Goal: Task Accomplishment & Management: Use online tool/utility

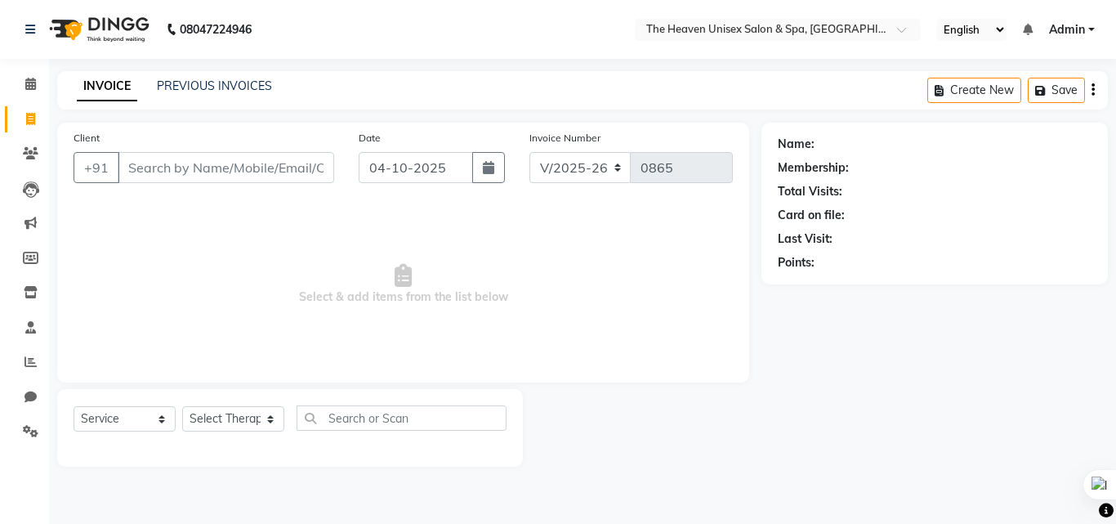
select select "8417"
select select "service"
select select "8417"
select select "service"
click at [1082, 24] on span "Admin" at bounding box center [1067, 29] width 36 height 17
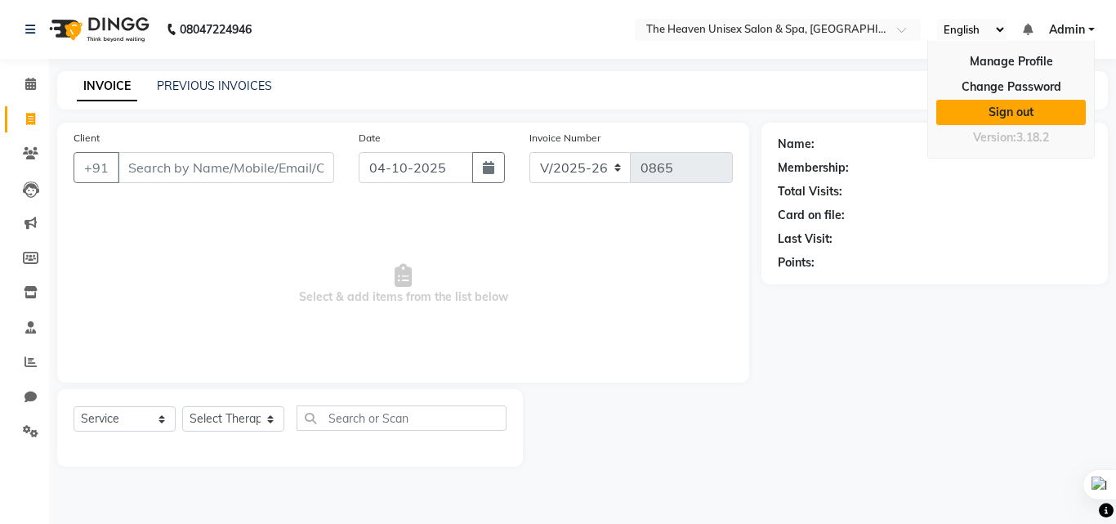
click at [1015, 115] on link "Sign out" at bounding box center [1011, 112] width 150 height 25
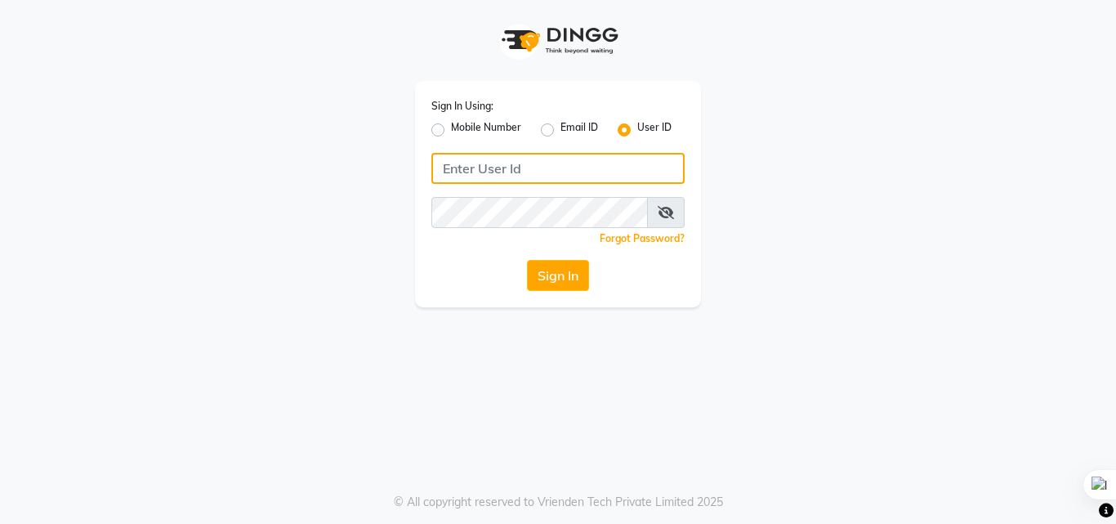
click at [510, 161] on input "Username" at bounding box center [557, 168] width 253 height 31
type input "[EMAIL_ADDRESS][DOMAIN_NAME]"
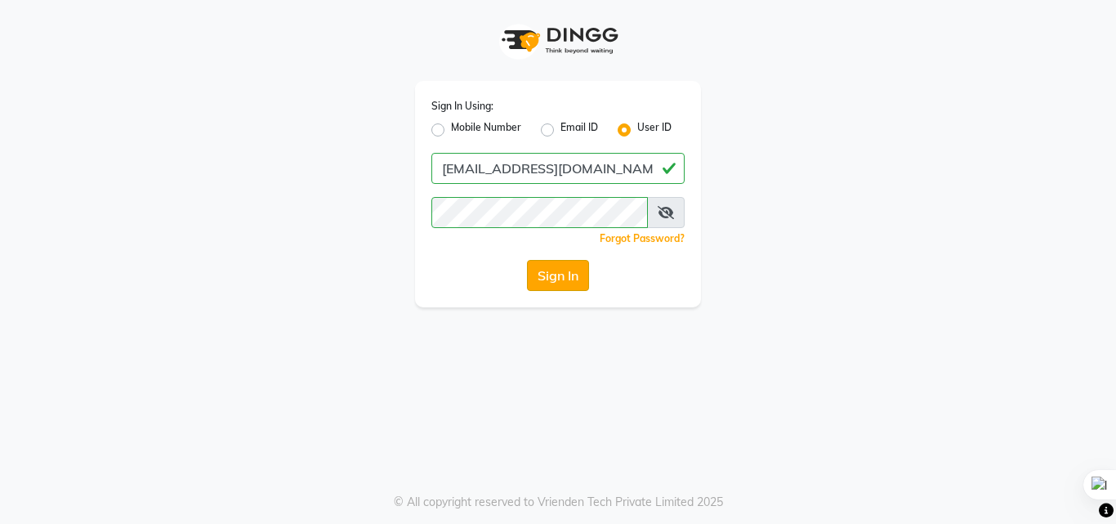
click at [557, 270] on button "Sign In" at bounding box center [558, 275] width 62 height 31
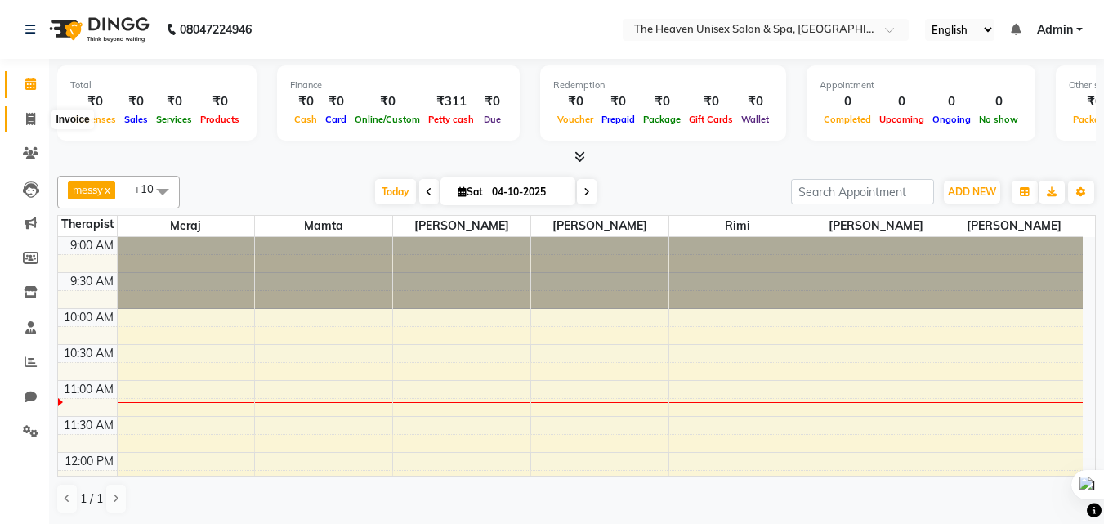
click at [22, 114] on span at bounding box center [30, 119] width 29 height 19
select select "8417"
select select "service"
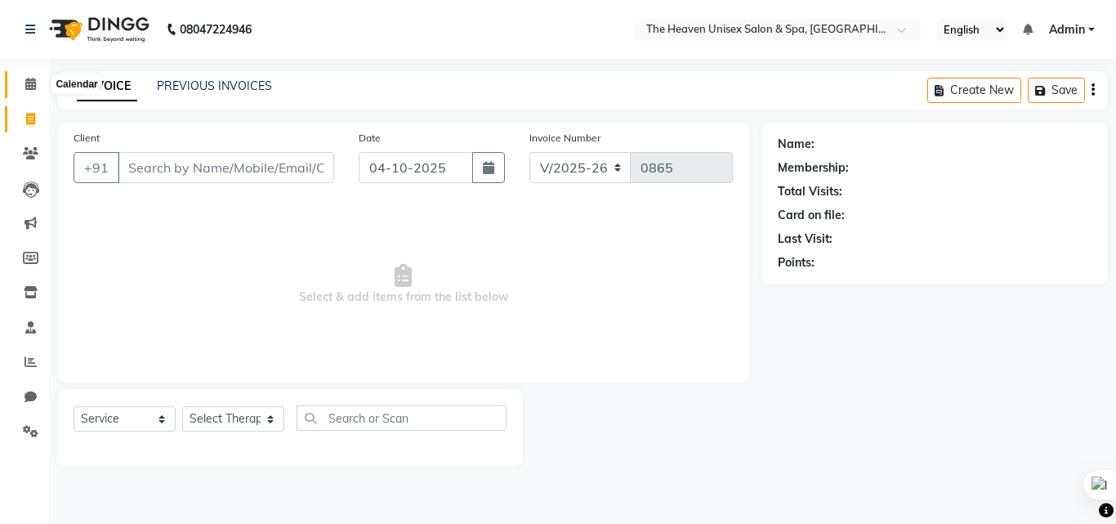
click at [21, 88] on span at bounding box center [30, 84] width 29 height 19
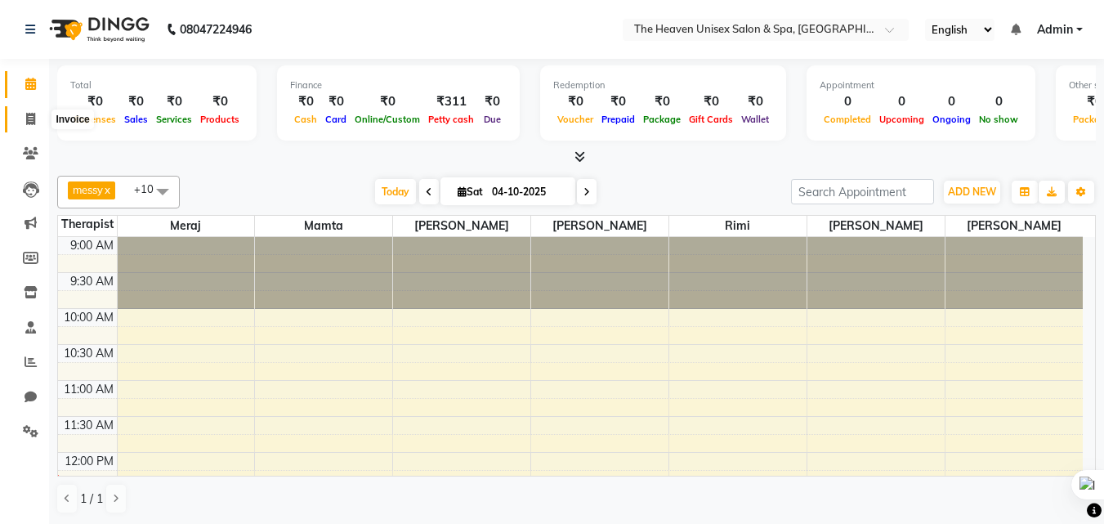
click at [31, 118] on icon at bounding box center [30, 119] width 9 height 12
select select "8417"
select select "service"
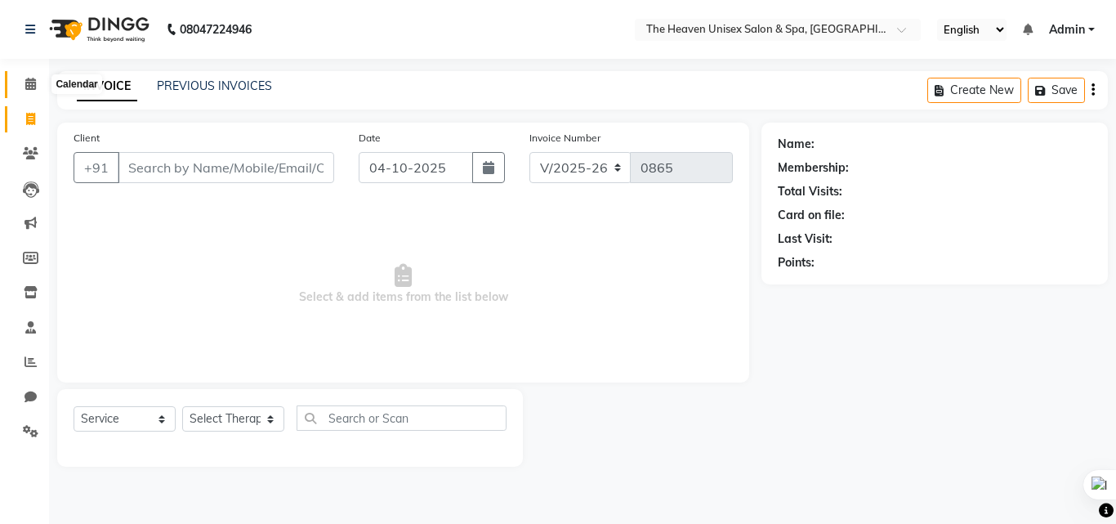
click at [29, 82] on icon at bounding box center [30, 84] width 11 height 12
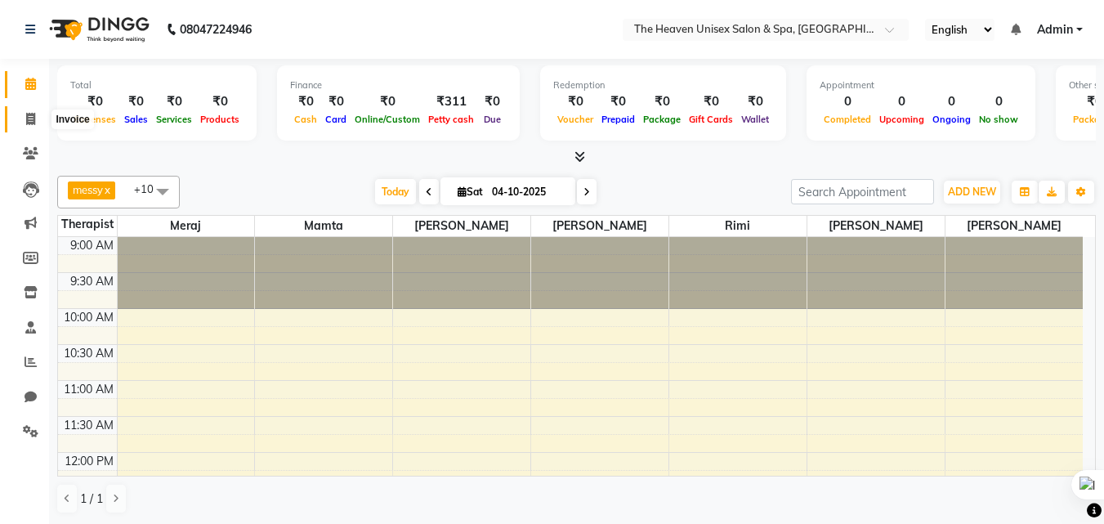
click at [30, 123] on icon at bounding box center [30, 119] width 9 height 12
select select "8417"
select select "service"
